Goal: Task Accomplishment & Management: Use online tool/utility

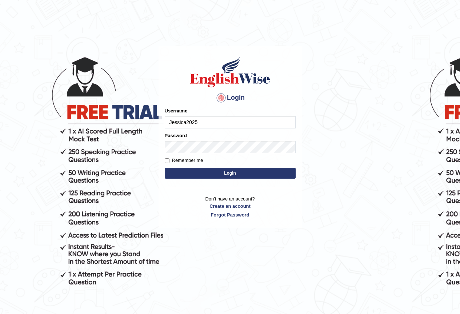
type input "Jessica2025"
click at [190, 173] on button "Login" at bounding box center [230, 172] width 131 height 11
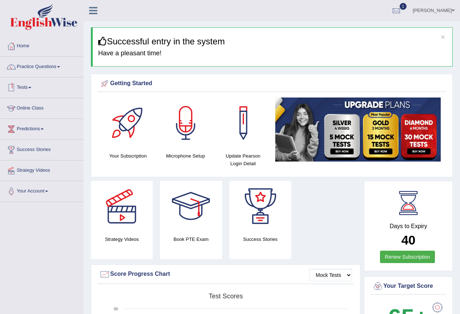
click at [24, 83] on link "Tests" at bounding box center [41, 86] width 83 height 18
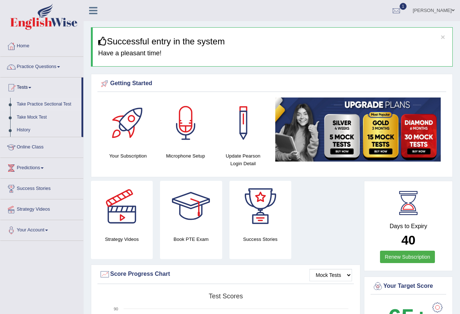
click at [50, 104] on link "Take Practice Sectional Test" at bounding box center [47, 104] width 68 height 13
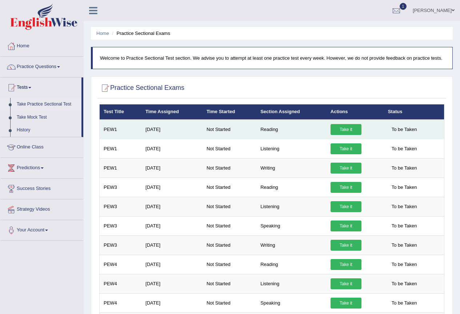
click at [343, 124] on link "Take it" at bounding box center [345, 129] width 31 height 11
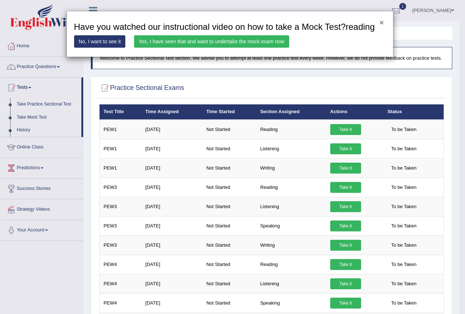
click at [381, 23] on button "×" at bounding box center [381, 23] width 4 height 8
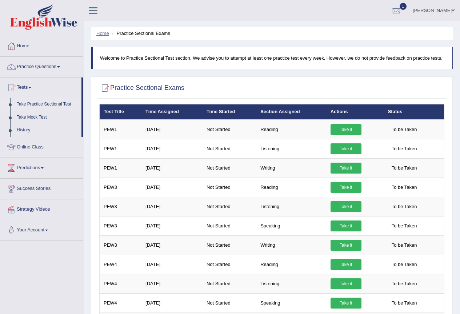
click at [101, 33] on link "Home" at bounding box center [102, 33] width 13 height 5
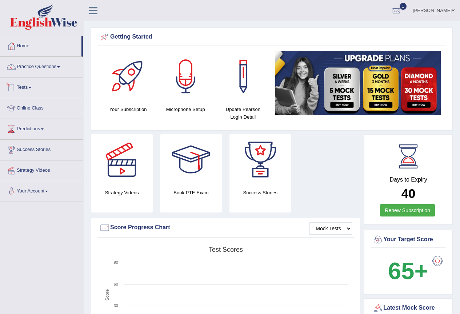
click at [32, 85] on link "Tests" at bounding box center [41, 86] width 83 height 18
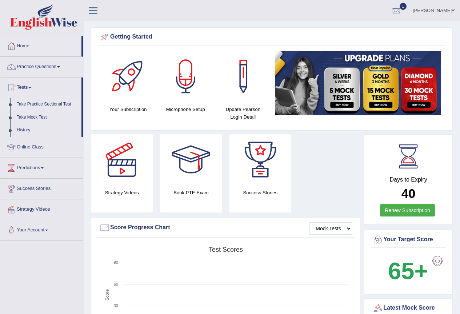
click at [40, 104] on link "Take Practice Sectional Test" at bounding box center [47, 104] width 68 height 13
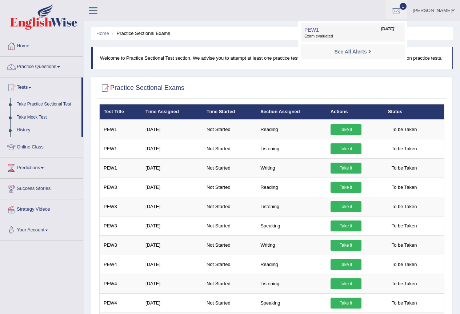
click at [349, 39] on span "Exam evaluated" at bounding box center [352, 36] width 97 height 6
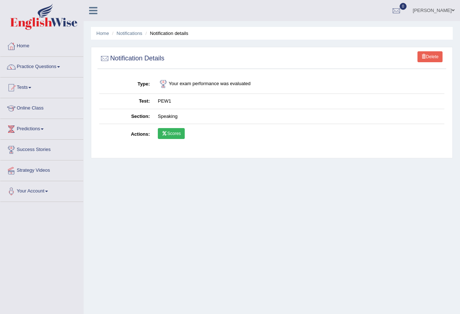
click at [182, 133] on link "Scores" at bounding box center [171, 133] width 27 height 11
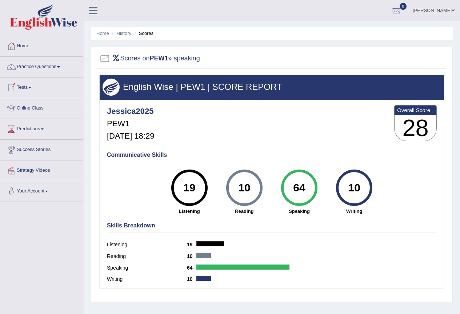
click at [26, 89] on link "Tests" at bounding box center [41, 86] width 83 height 18
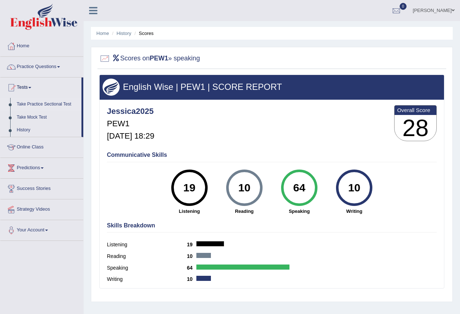
click at [40, 105] on link "Take Practice Sectional Test" at bounding box center [47, 104] width 68 height 13
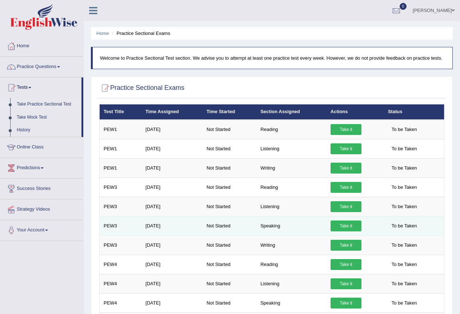
scroll to position [73, 0]
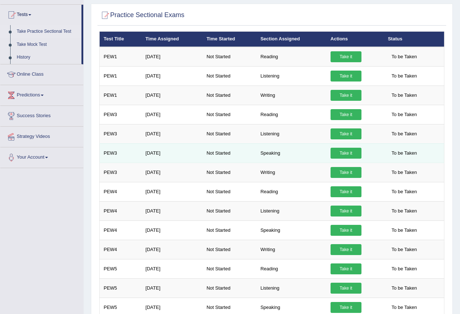
click at [336, 151] on link "Take it" at bounding box center [345, 152] width 31 height 11
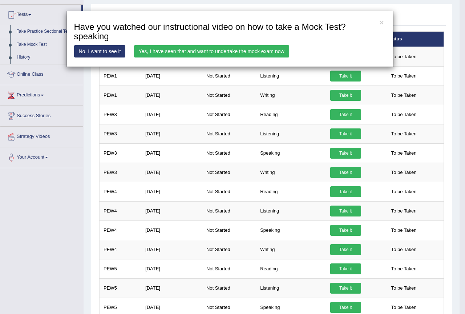
click at [194, 44] on div "× Have you watched our instructional video on how to take a Mock Test?speaking …" at bounding box center [229, 39] width 327 height 56
click at [383, 20] on button "×" at bounding box center [381, 23] width 4 height 8
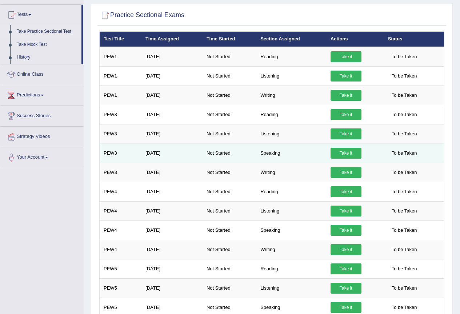
click at [340, 151] on link "Take it" at bounding box center [345, 152] width 31 height 11
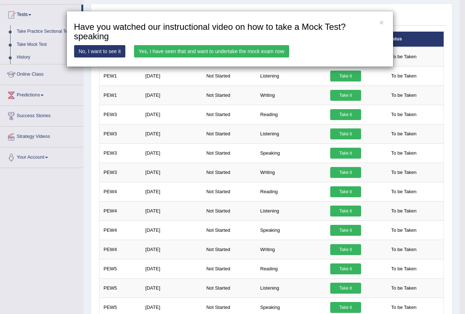
click at [120, 52] on link "No, I want to see it" at bounding box center [100, 51] width 52 height 12
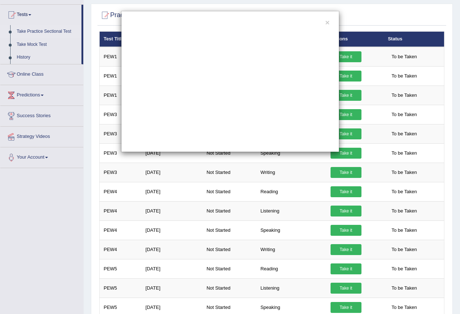
click at [66, 30] on div "×" at bounding box center [230, 81] width 460 height 141
click at [328, 21] on button "×" at bounding box center [327, 23] width 4 height 8
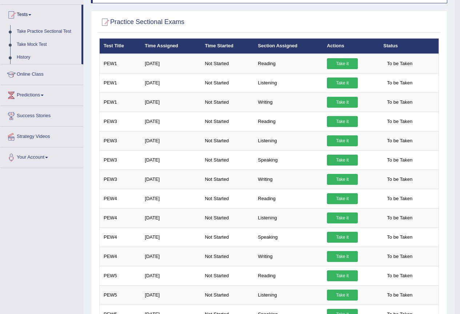
click at [50, 30] on link "Take Practice Sectional Test" at bounding box center [47, 31] width 68 height 13
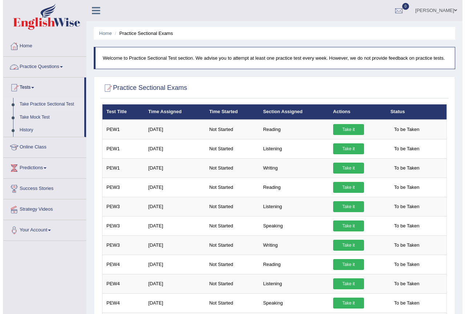
scroll to position [36, 0]
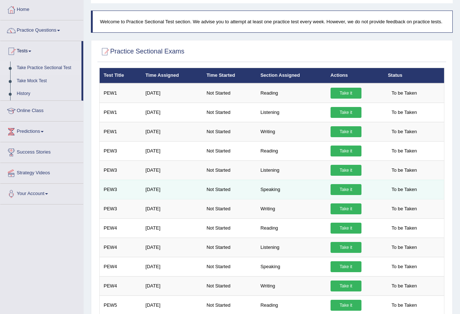
click at [347, 186] on link "Take it" at bounding box center [345, 189] width 31 height 11
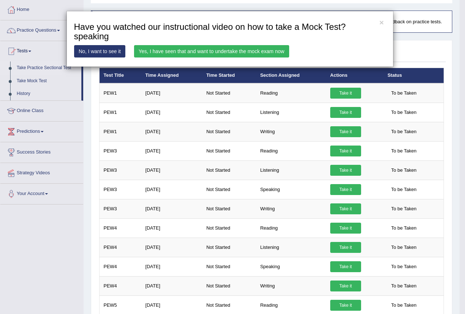
click at [221, 52] on link "Yes, I have seen that and want to undertake the mock exam now" at bounding box center [211, 51] width 155 height 12
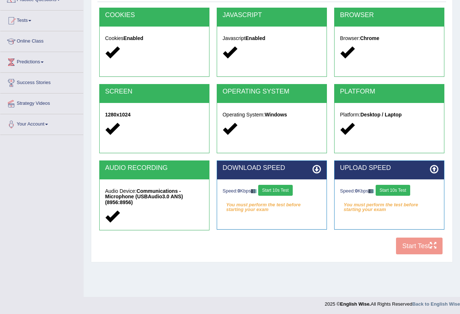
scroll to position [68, 0]
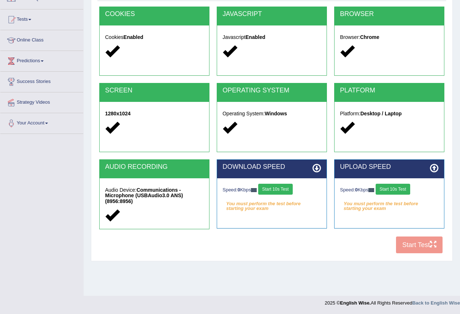
click at [290, 189] on button "Start 10s Test" at bounding box center [275, 188] width 35 height 11
click at [390, 183] on button "Start 10s Test" at bounding box center [392, 188] width 35 height 11
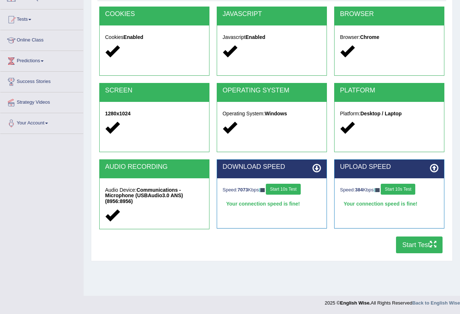
click at [405, 241] on button "Start Test" at bounding box center [419, 244] width 46 height 17
